Goal: Navigation & Orientation: Find specific page/section

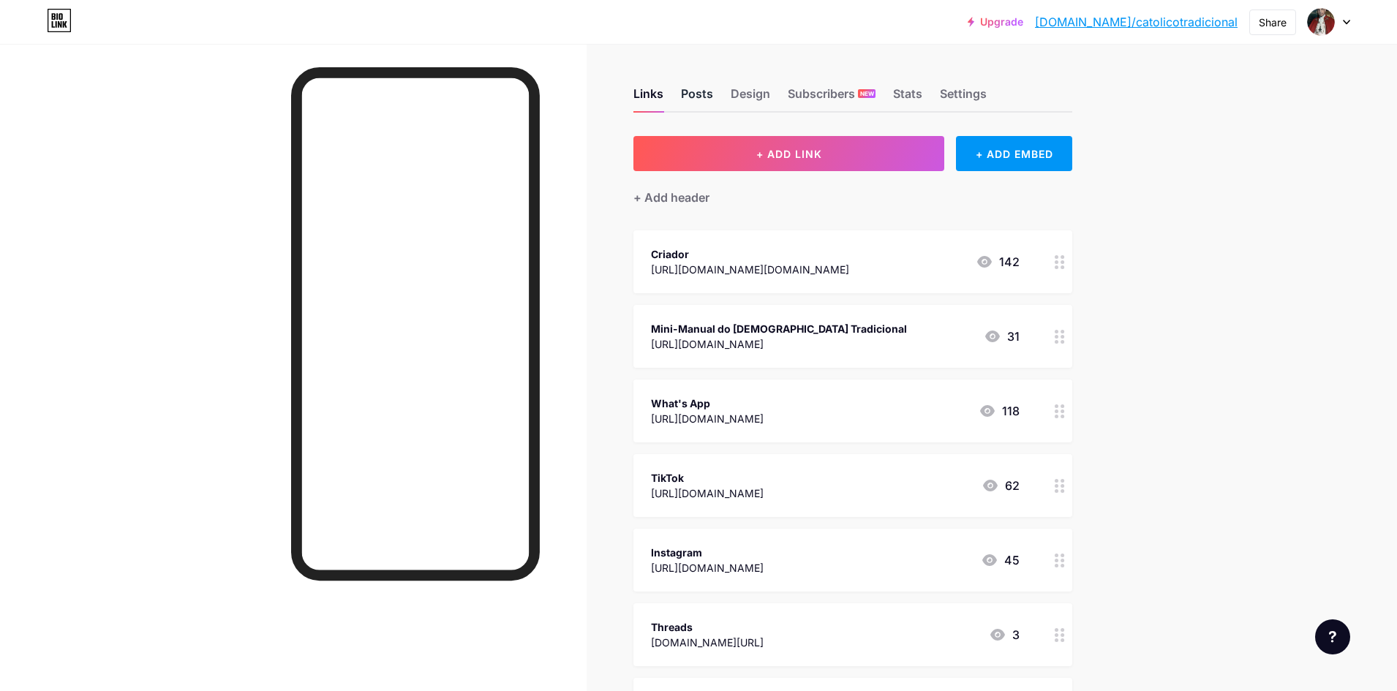
click at [713, 101] on div "Posts" at bounding box center [697, 98] width 32 height 26
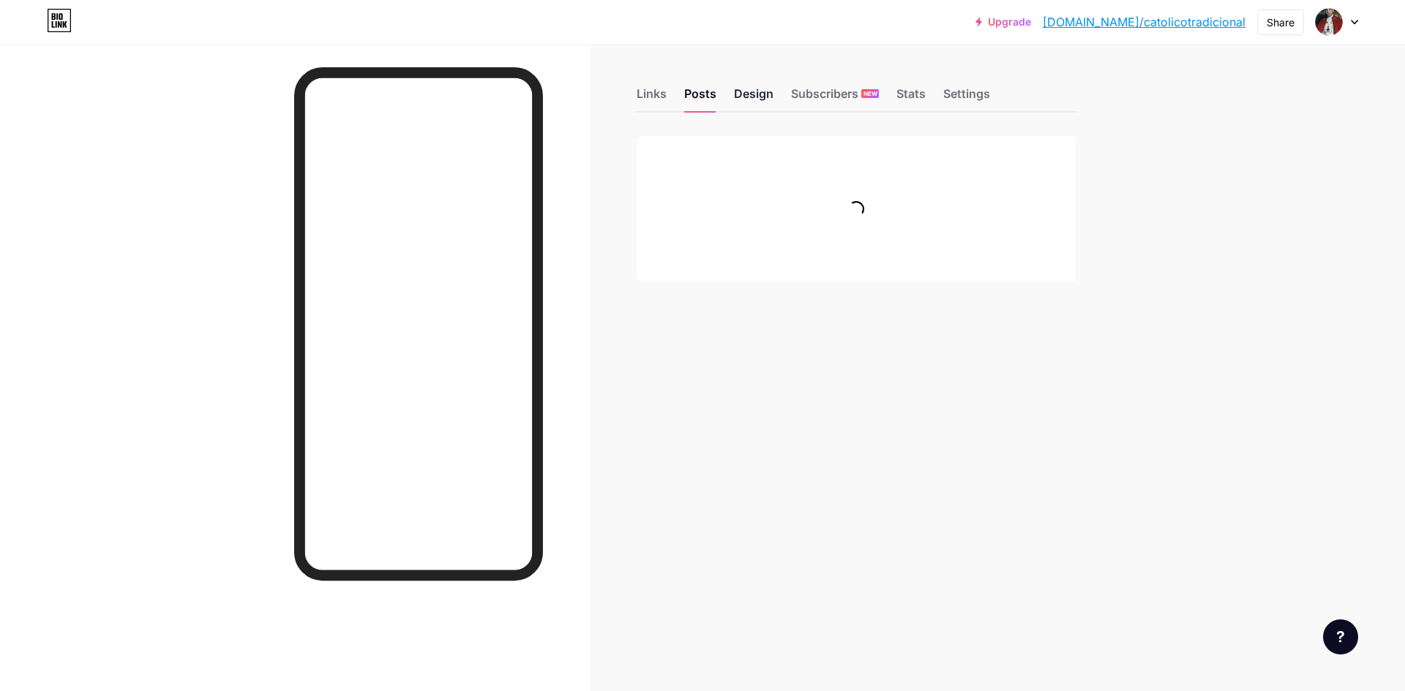
click at [766, 91] on div "Design" at bounding box center [754, 98] width 40 height 26
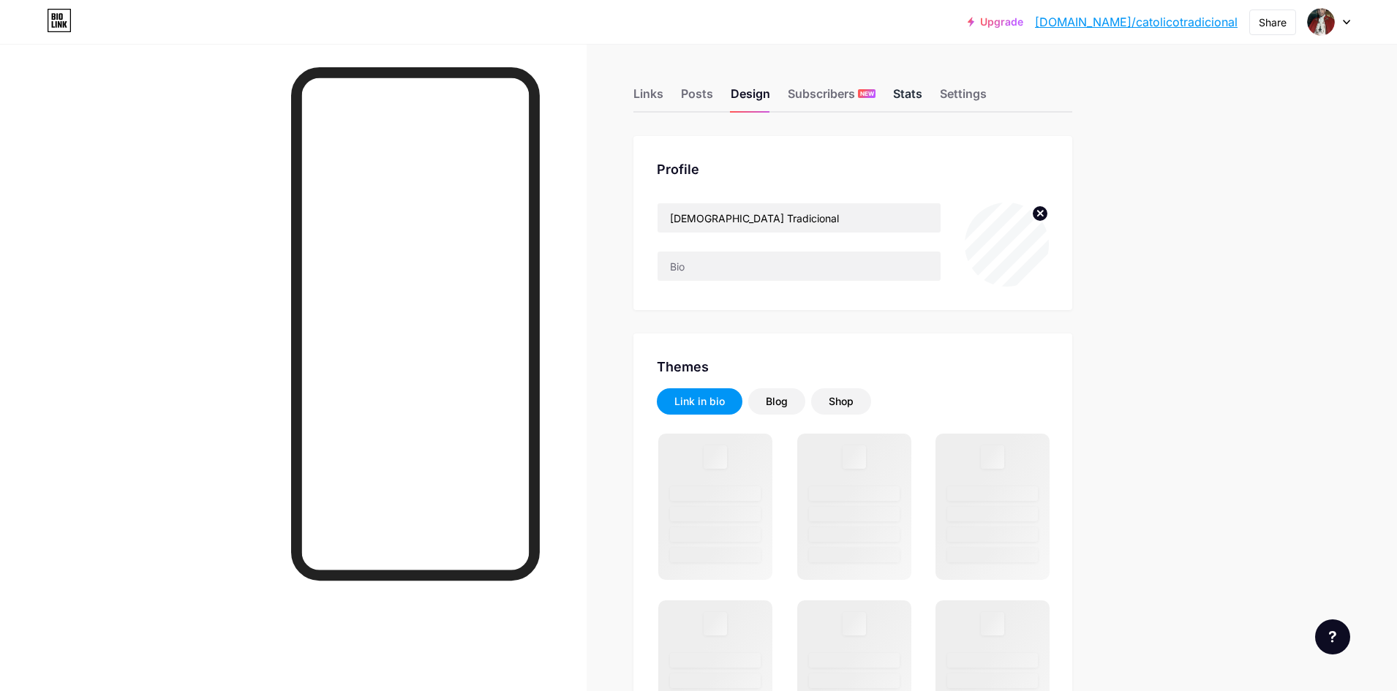
click at [902, 91] on div "Stats" at bounding box center [907, 98] width 29 height 26
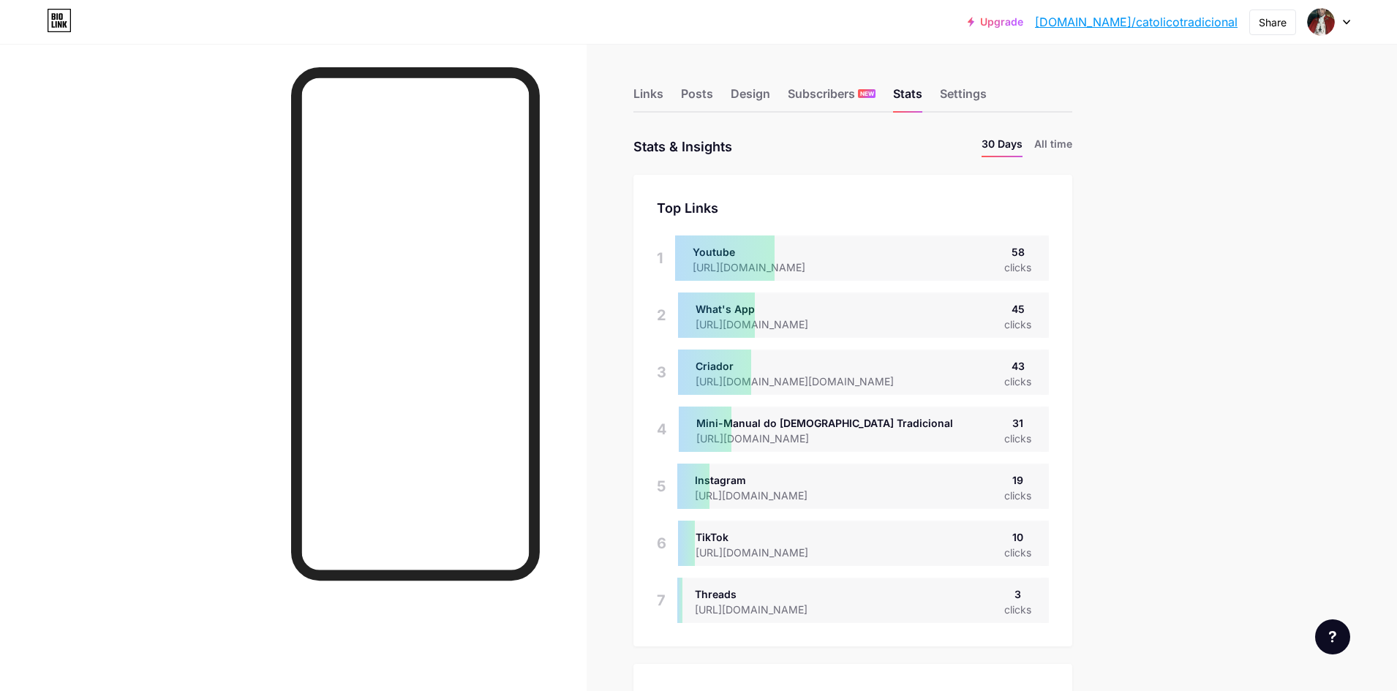
click at [1061, 143] on li "All time" at bounding box center [1054, 146] width 38 height 21
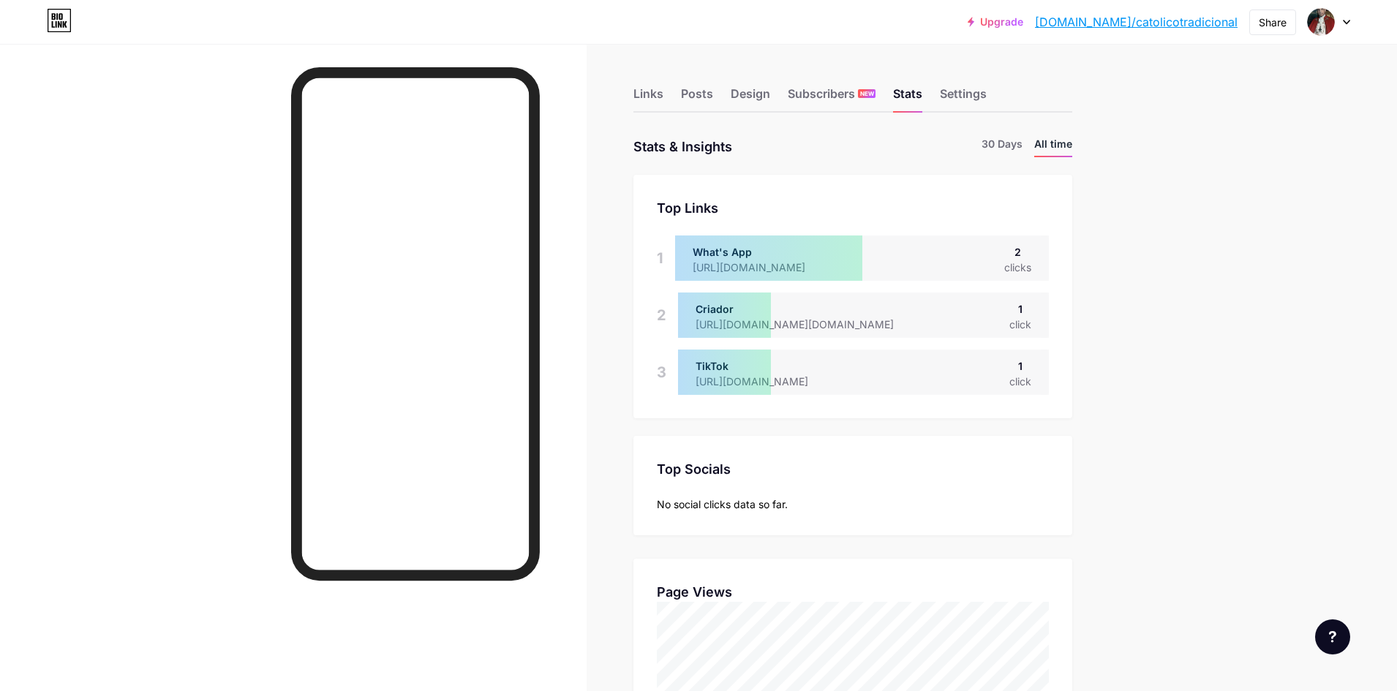
scroll to position [691, 1397]
click at [650, 97] on div "Links" at bounding box center [649, 98] width 30 height 26
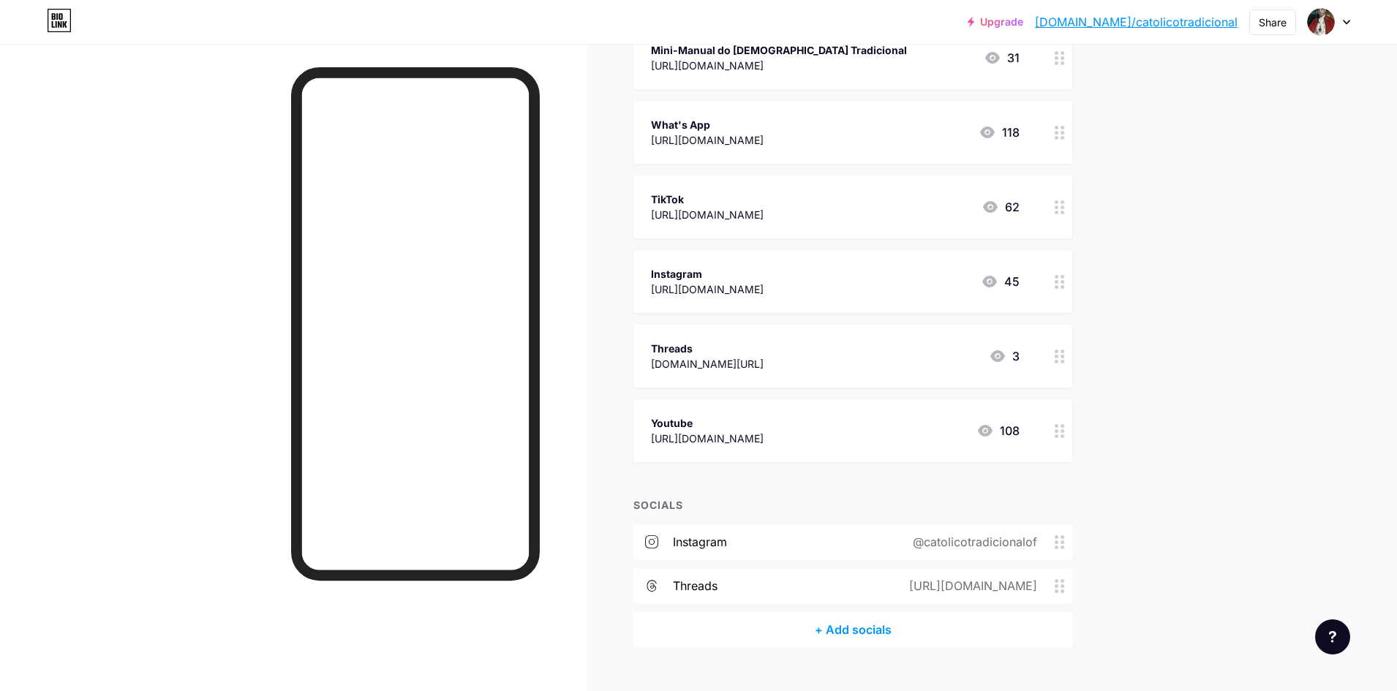
scroll to position [293, 0]
